Goal: Check status: Check status

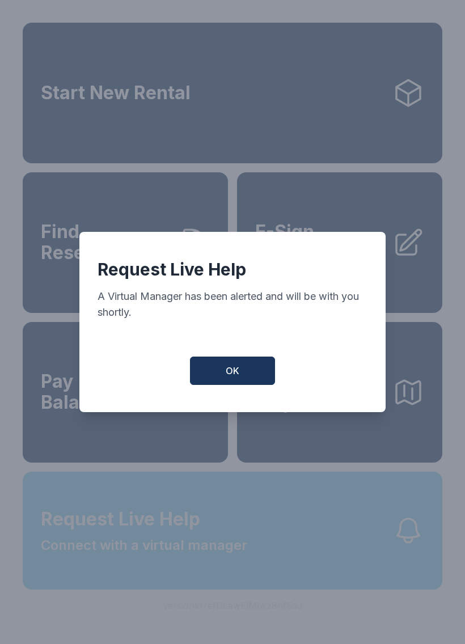
scroll to position [14, 0]
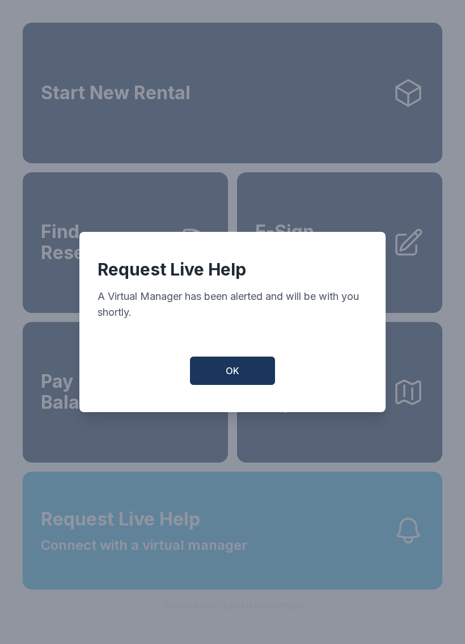
click at [244, 385] on button "OK" at bounding box center [232, 371] width 85 height 28
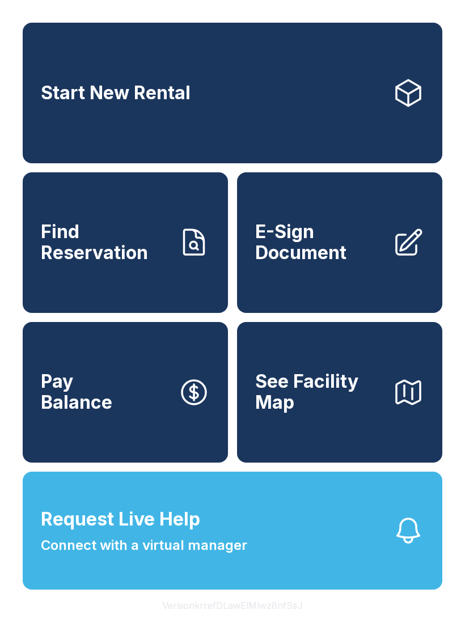
click at [411, 544] on icon "button" at bounding box center [409, 531] width 32 height 32
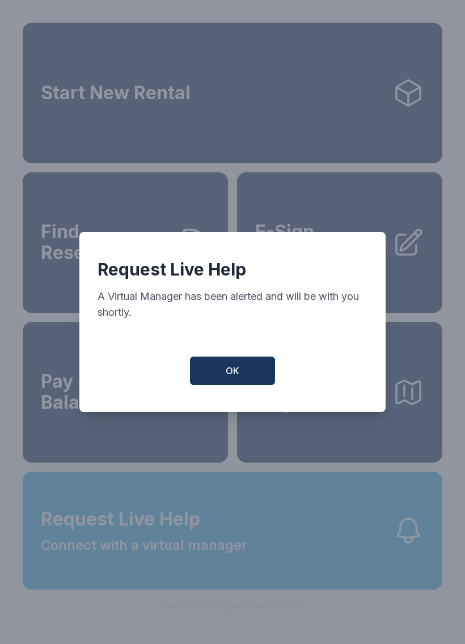
click at [244, 377] on button "OK" at bounding box center [232, 371] width 85 height 28
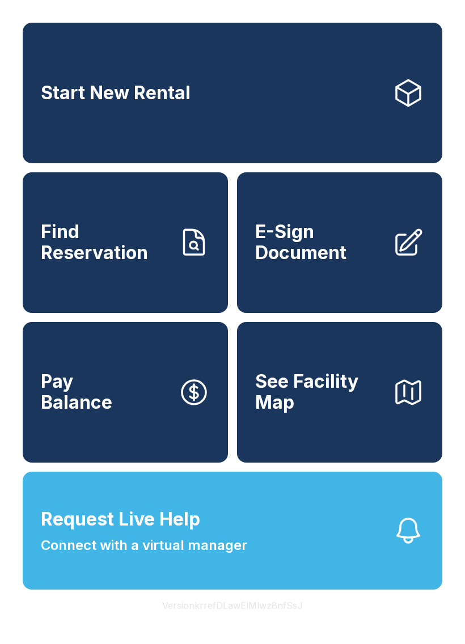
click at [118, 232] on span "Find Reservation" at bounding box center [105, 242] width 128 height 41
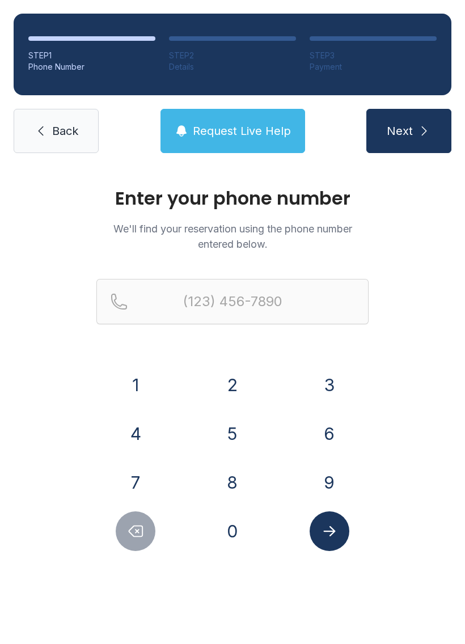
click at [154, 480] on button "7" at bounding box center [136, 483] width 40 height 40
click at [247, 427] on button "5" at bounding box center [233, 434] width 40 height 40
click at [147, 483] on button "7" at bounding box center [136, 483] width 40 height 40
click at [234, 381] on button "2" at bounding box center [233, 385] width 40 height 40
click at [337, 491] on button "9" at bounding box center [330, 483] width 40 height 40
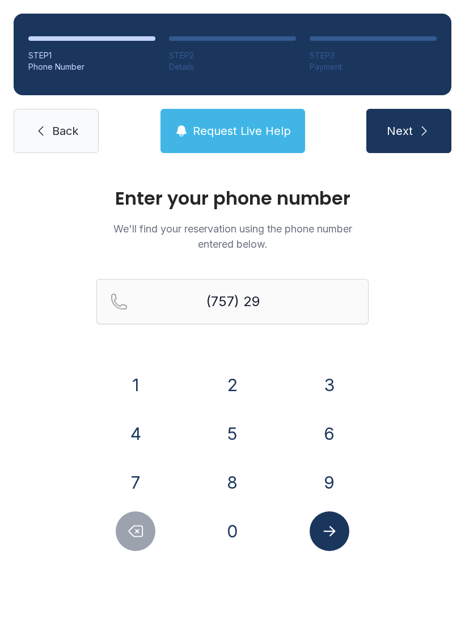
click at [154, 367] on div "1" at bounding box center [135, 385] width 79 height 40
click at [137, 414] on button "4" at bounding box center [136, 434] width 40 height 40
click at [141, 531] on icon "Delete number" at bounding box center [135, 531] width 17 height 17
click at [341, 476] on button "9" at bounding box center [330, 483] width 40 height 40
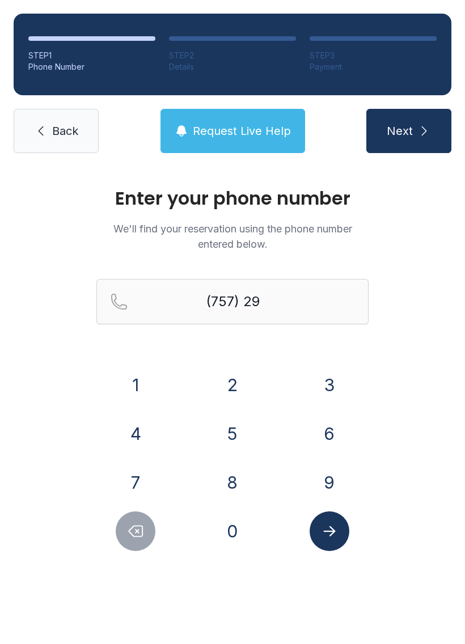
click at [148, 387] on button "1" at bounding box center [136, 385] width 40 height 40
click at [146, 441] on button "4" at bounding box center [136, 434] width 40 height 40
click at [328, 491] on button "9" at bounding box center [330, 483] width 40 height 40
click at [231, 432] on button "5" at bounding box center [233, 434] width 40 height 40
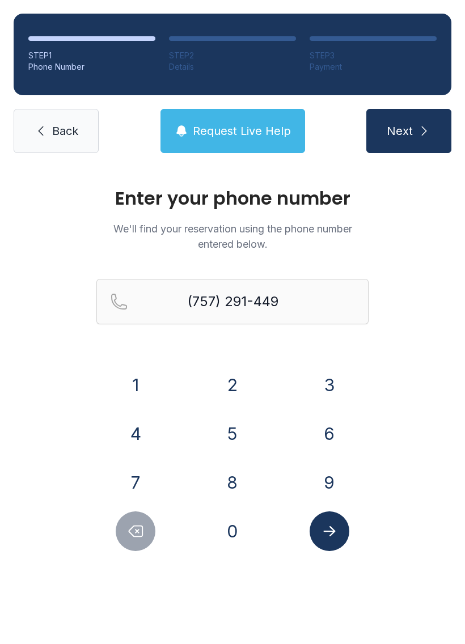
type input "[PHONE_NUMBER]"
click at [347, 533] on button "Submit lookup form" at bounding box center [330, 532] width 40 height 40
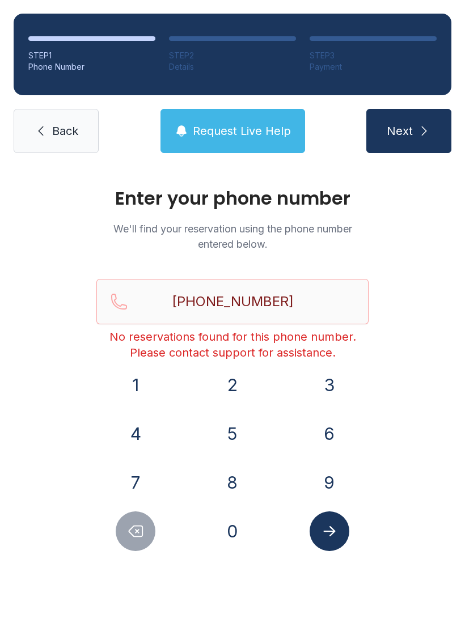
click at [65, 126] on span "Back" at bounding box center [65, 131] width 26 height 16
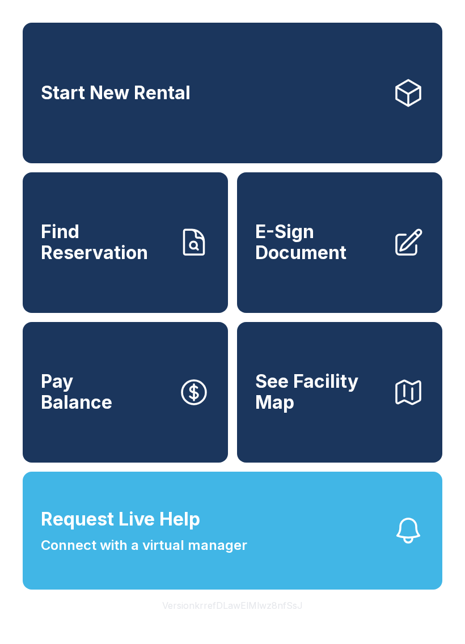
click at [361, 558] on button "Request Live Help Connect with a virtual manager" at bounding box center [233, 531] width 420 height 118
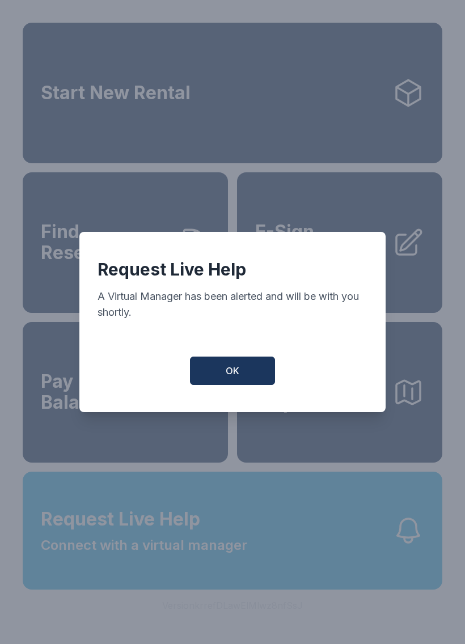
click at [244, 383] on button "OK" at bounding box center [232, 371] width 85 height 28
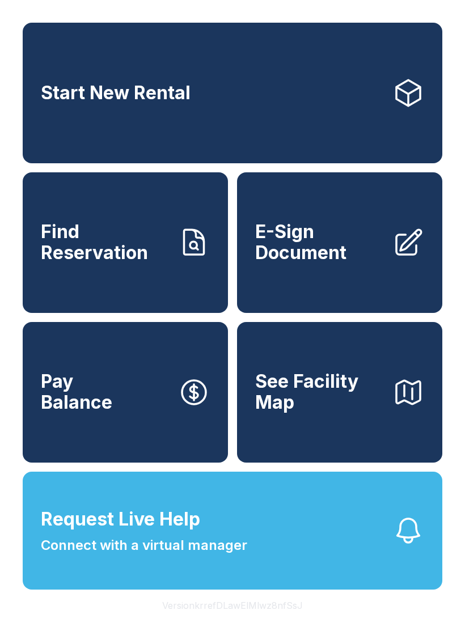
click at [404, 538] on button "Request Live Help Connect with a virtual manager" at bounding box center [233, 531] width 420 height 118
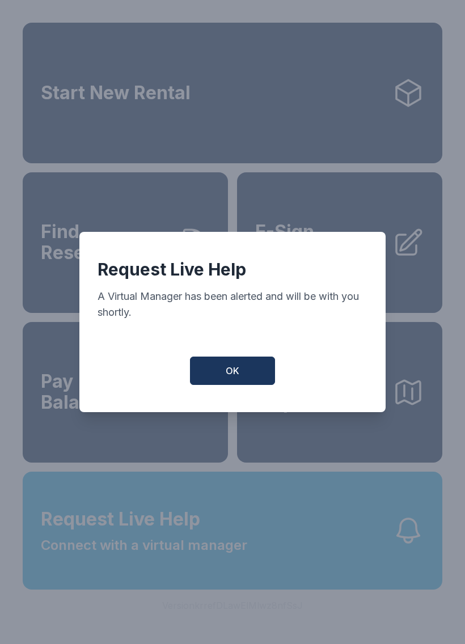
click at [251, 379] on button "OK" at bounding box center [232, 371] width 85 height 28
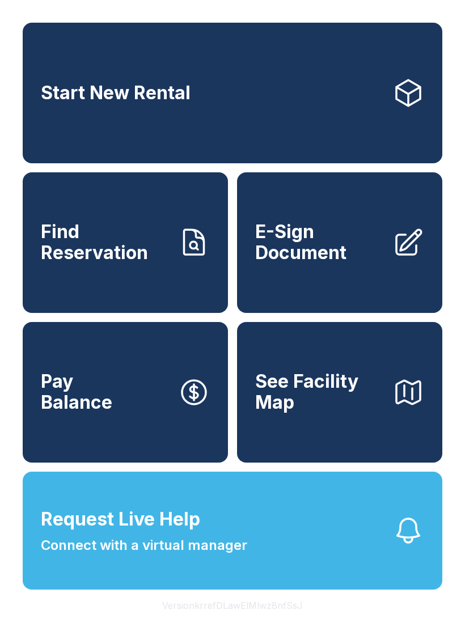
click at [402, 547] on icon "button" at bounding box center [409, 531] width 32 height 32
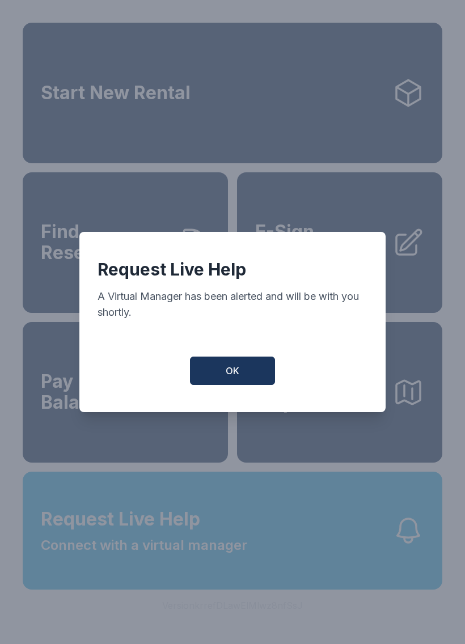
click at [265, 385] on button "OK" at bounding box center [232, 371] width 85 height 28
